Goal: Find specific page/section: Find specific page/section

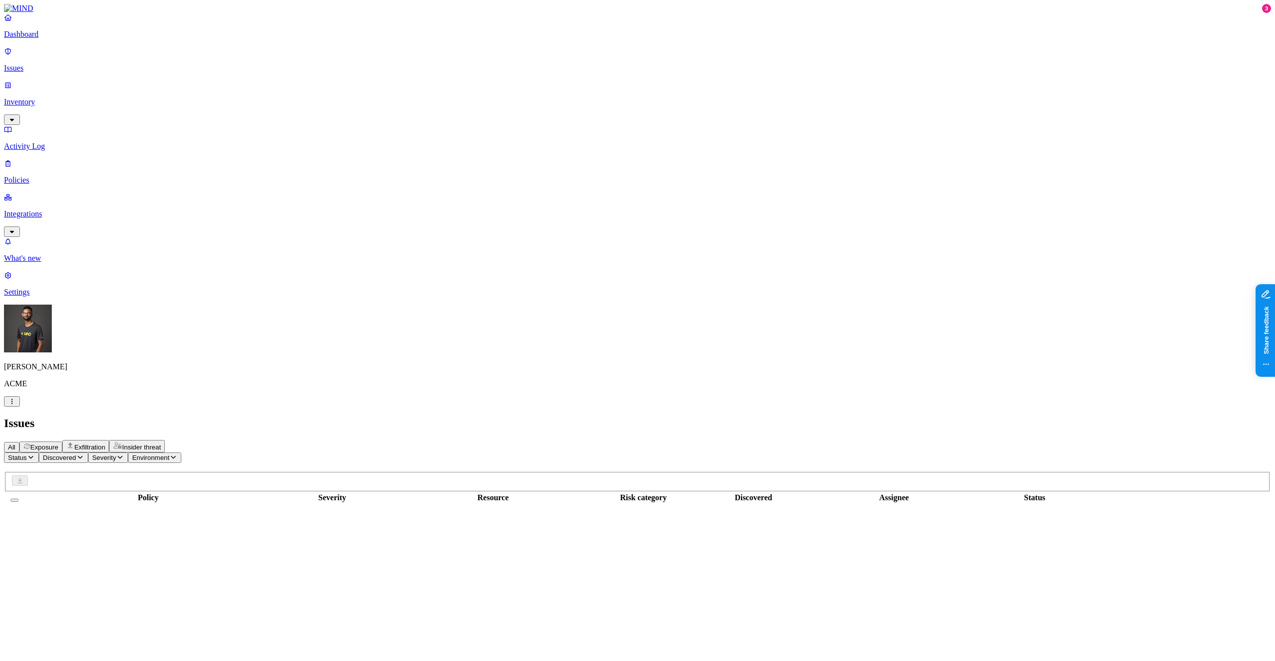
click at [72, 13] on link at bounding box center [637, 8] width 1267 height 9
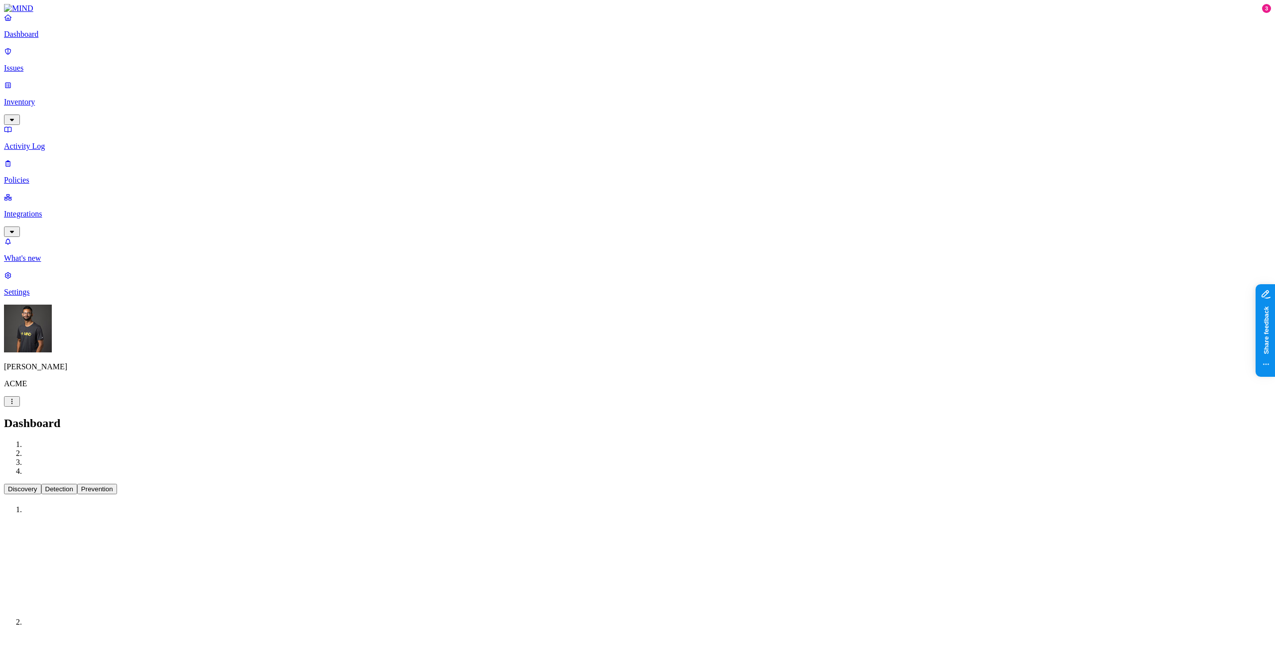
click at [71, 13] on div at bounding box center [637, 8] width 1267 height 9
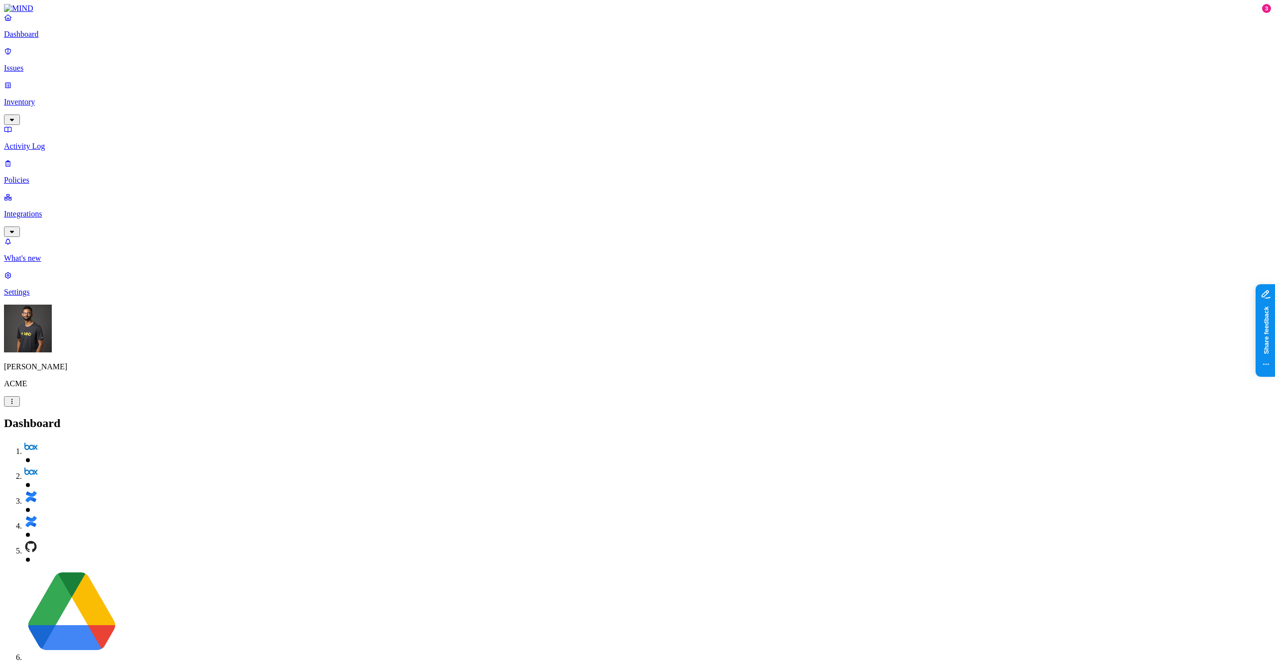
click at [51, 98] on p "Inventory" at bounding box center [637, 102] width 1267 height 9
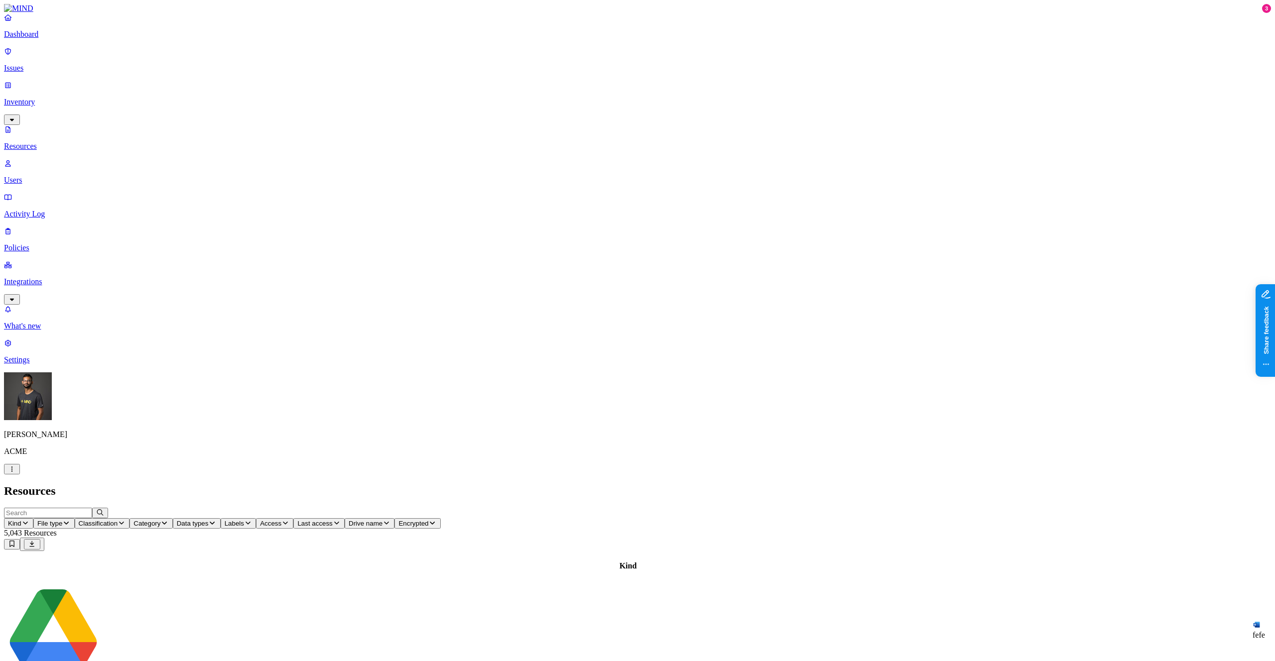
click at [293, 518] on button "Access" at bounding box center [274, 523] width 37 height 10
click at [490, 204] on icon at bounding box center [492, 207] width 8 height 6
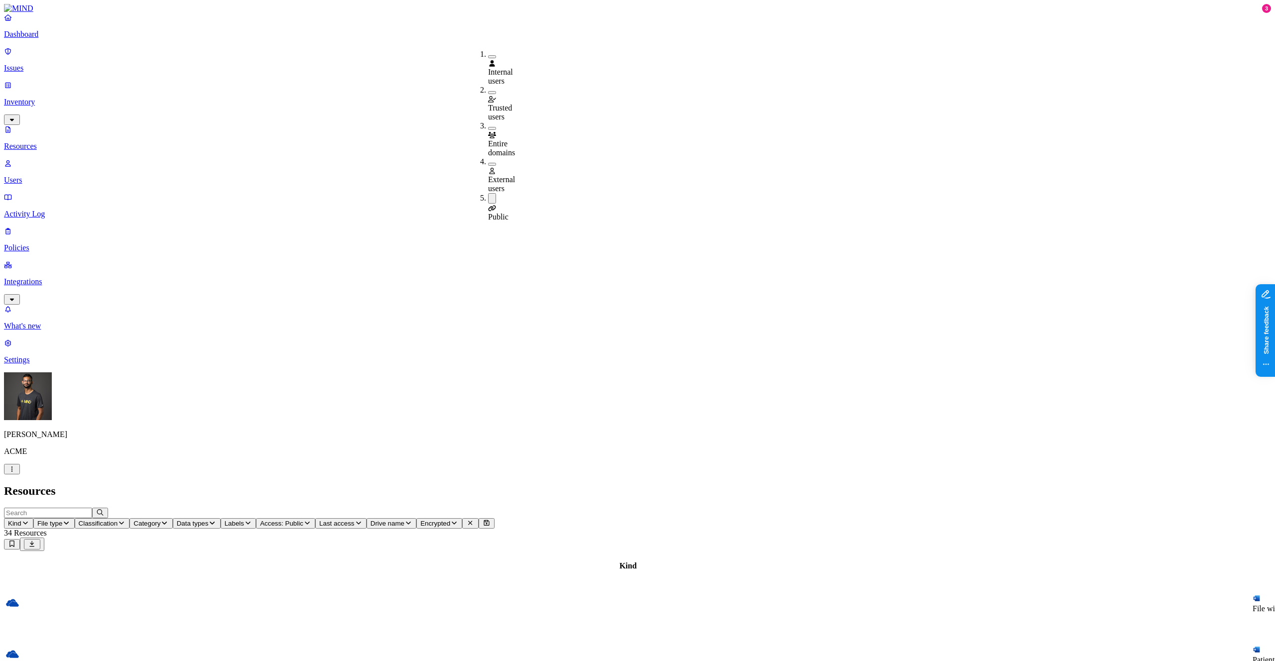
click at [722, 508] on header "Kind File type Classification Category Data types Labels Access: Public Last ac…" at bounding box center [637, 529] width 1267 height 43
click at [33, 518] on button "Kind" at bounding box center [18, 523] width 29 height 10
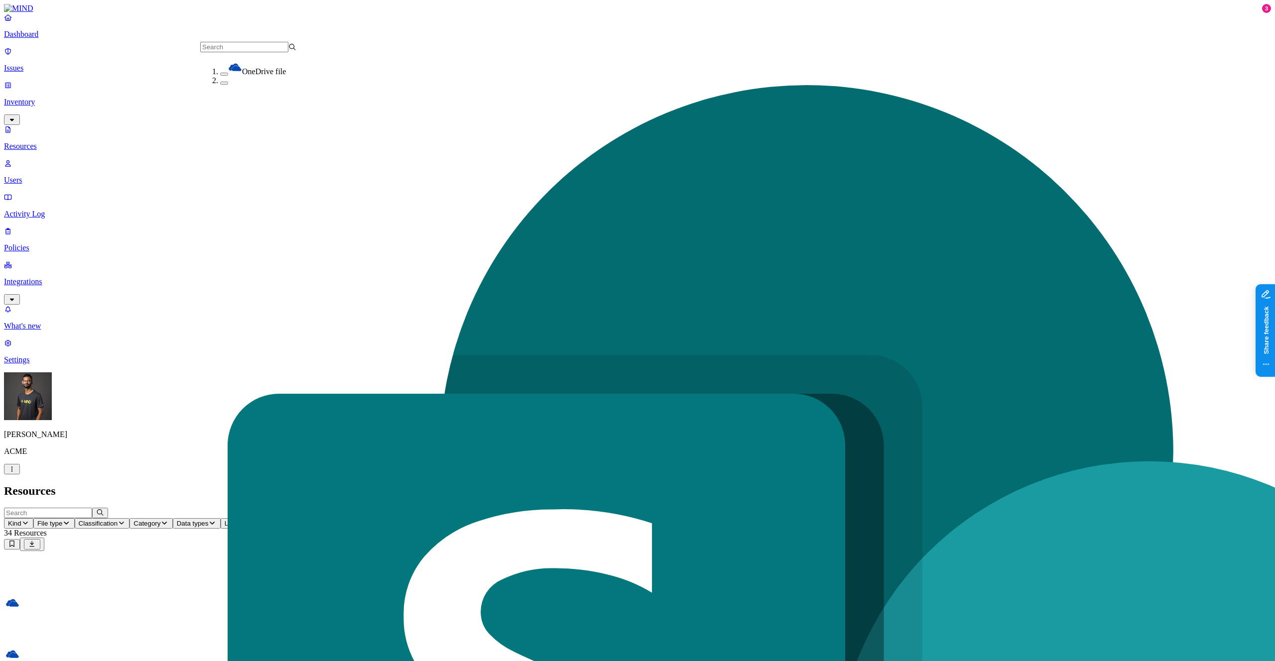
click at [220, 75] on div "OneDrive file" at bounding box center [268, 68] width 96 height 16
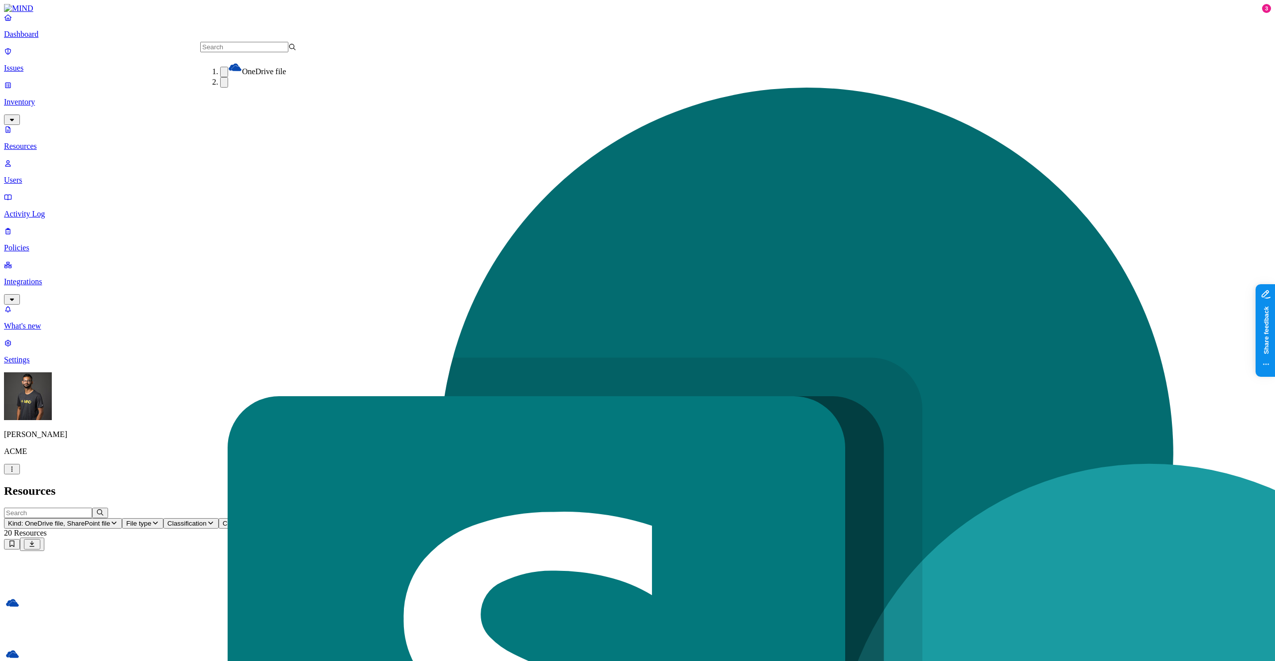
click at [842, 508] on header "Kind: OneDrive file, SharePoint file File type Classification Category Data typ…" at bounding box center [637, 529] width 1267 height 43
